Goal: Navigation & Orientation: Go to known website

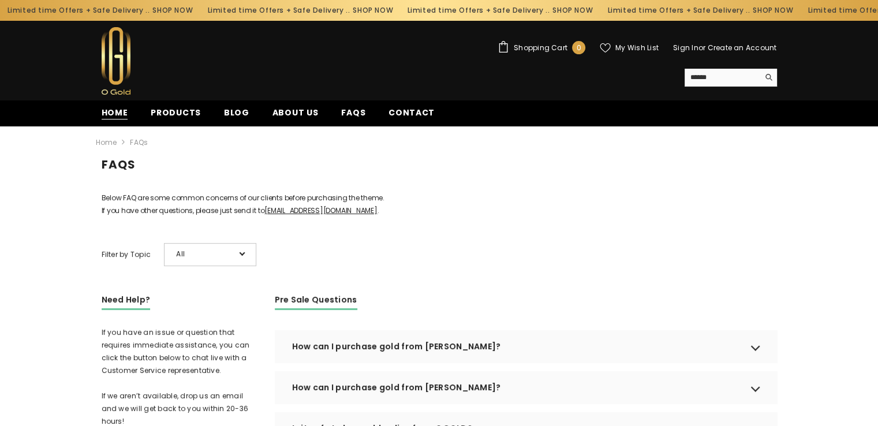
click at [110, 114] on span "Home" at bounding box center [115, 113] width 27 height 12
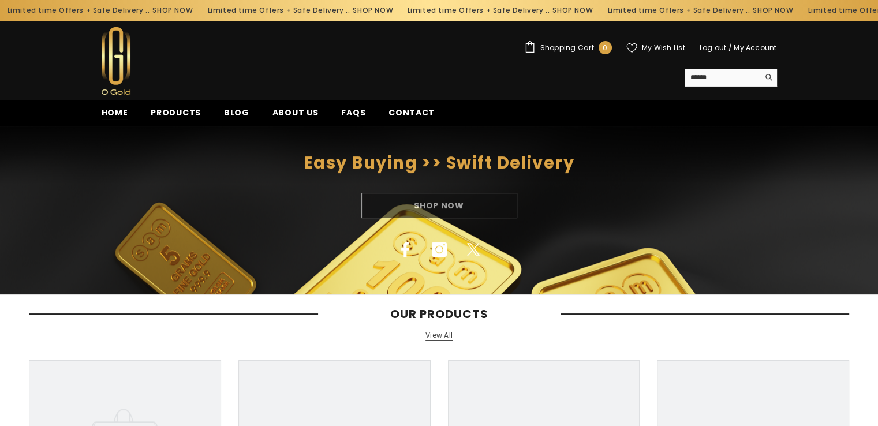
click at [121, 109] on span "Home" at bounding box center [115, 113] width 27 height 12
click at [115, 111] on span "Home" at bounding box center [115, 113] width 27 height 12
